Goal: Information Seeking & Learning: Learn about a topic

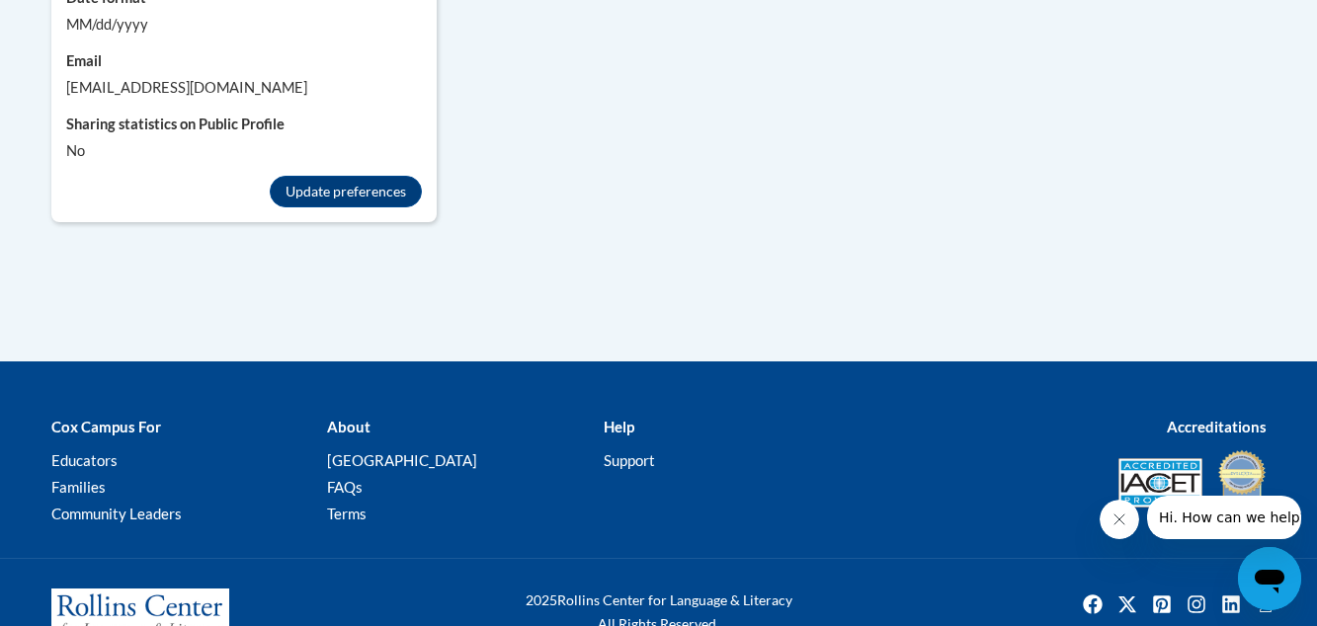
scroll to position [2055, 0]
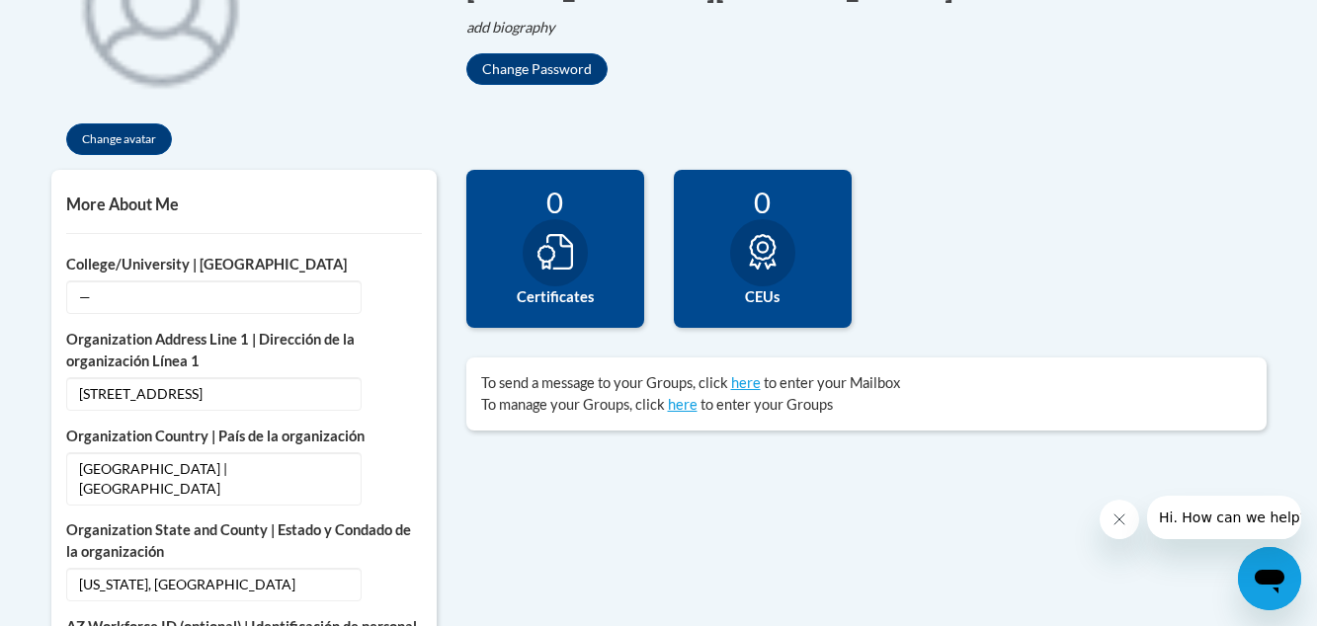
scroll to position [553, 0]
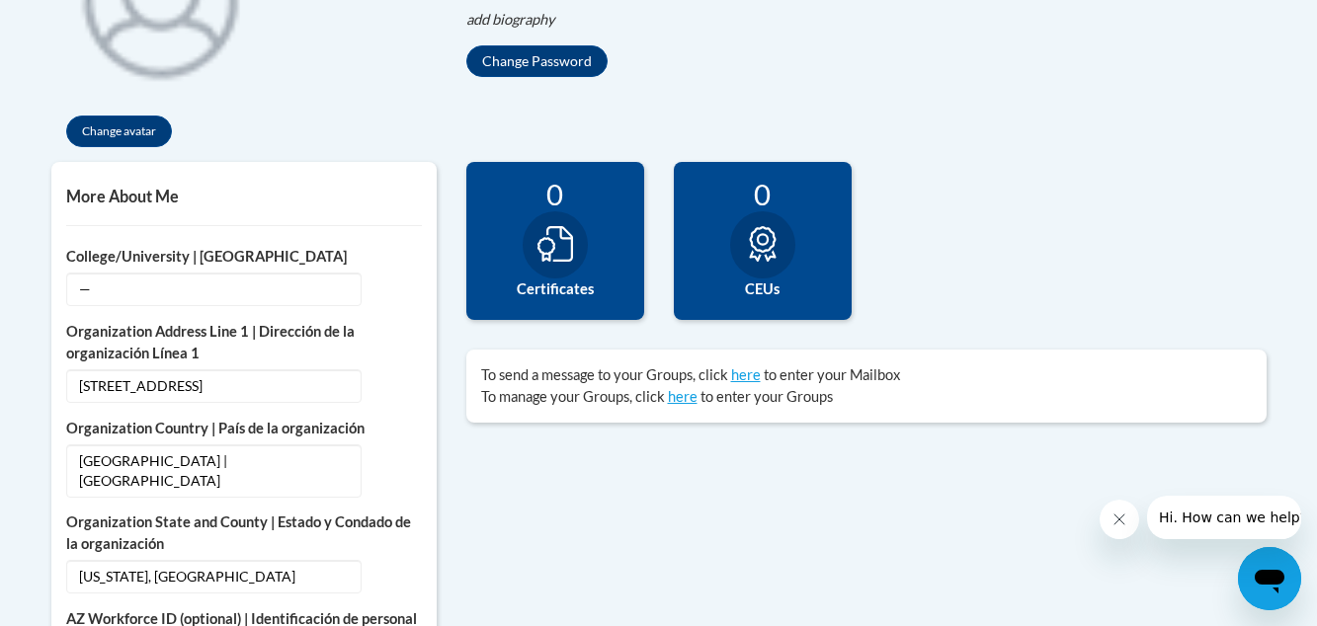
click at [966, 177] on div "0 Completions 0 Certificates 0 CEUs 0 Badges" at bounding box center [867, 256] width 830 height 188
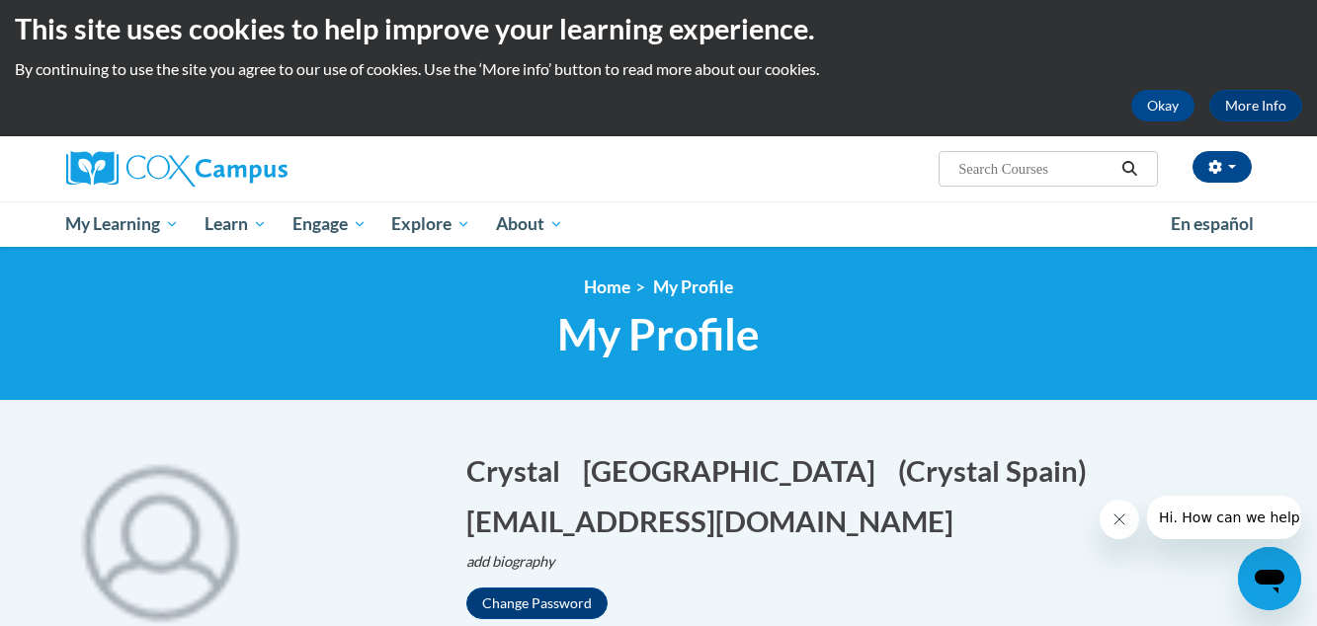
scroll to position [0, 0]
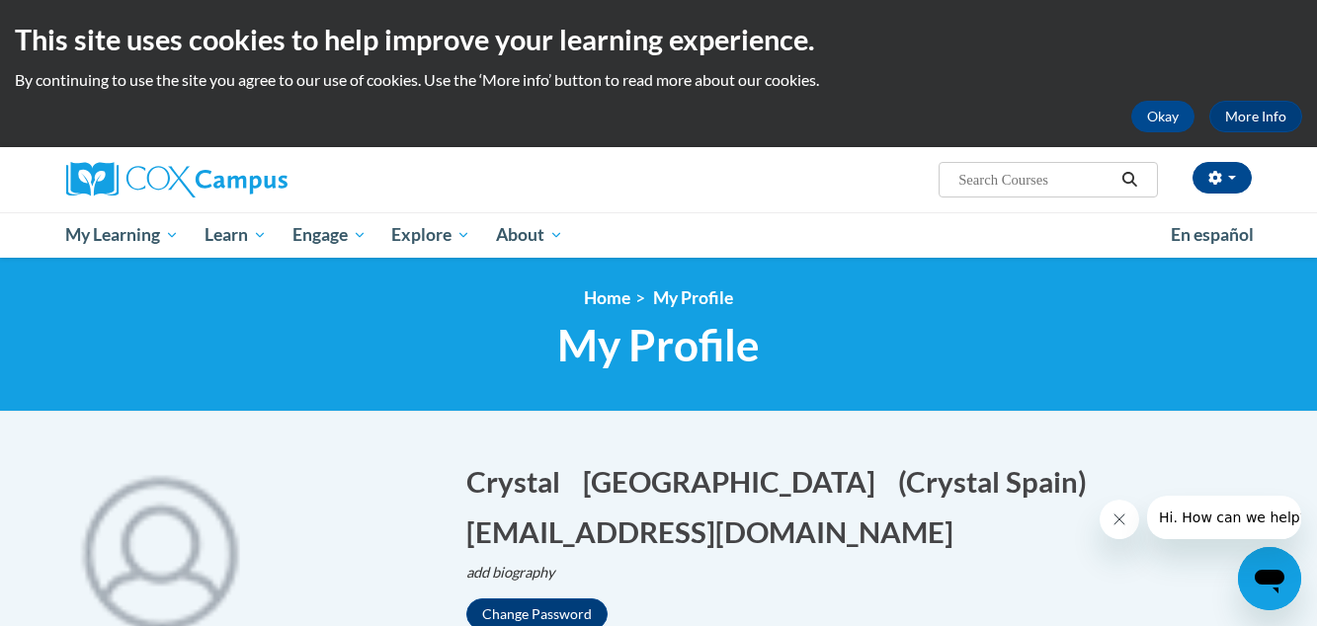
click at [1022, 179] on input "Search..." at bounding box center [1036, 180] width 158 height 24
type input "Early Literacy"
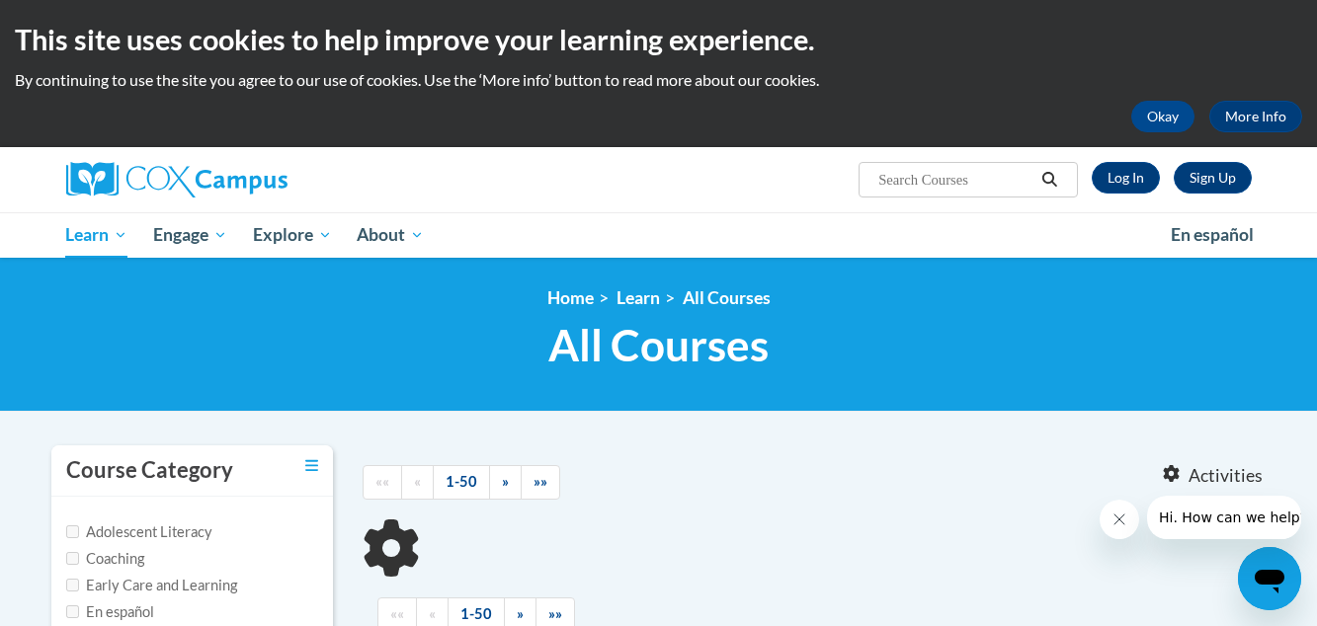
type input "Early Literacy"
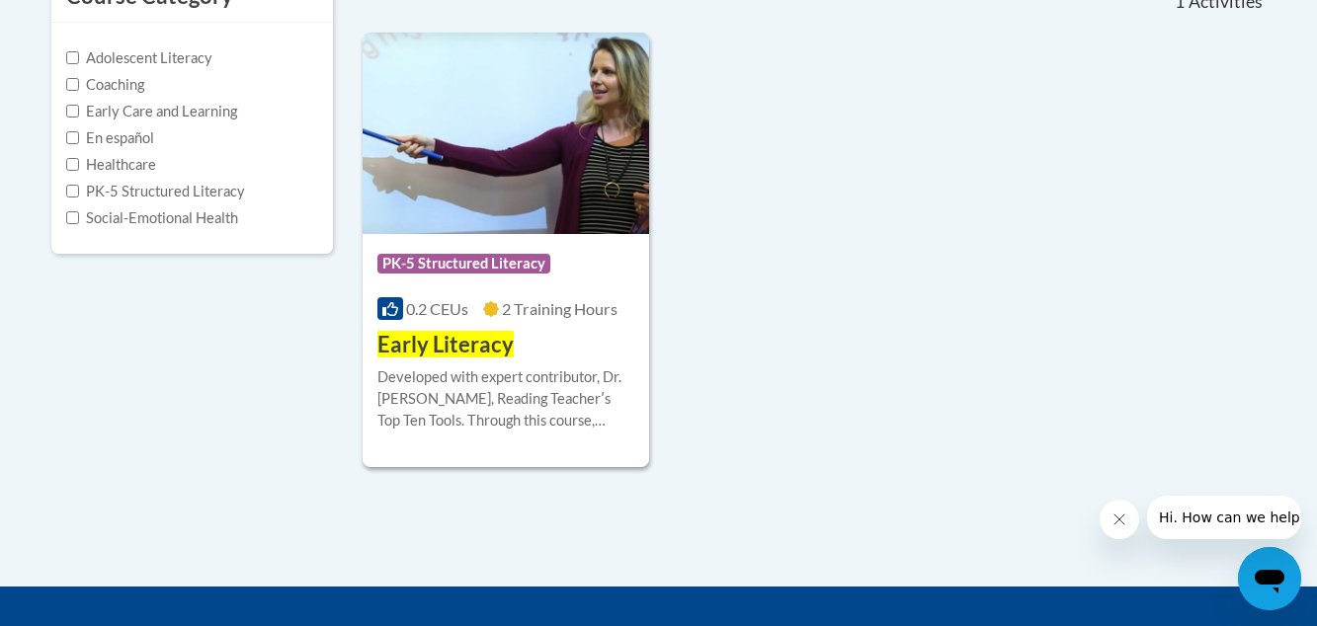
scroll to position [514, 0]
